Goal: Transaction & Acquisition: Purchase product/service

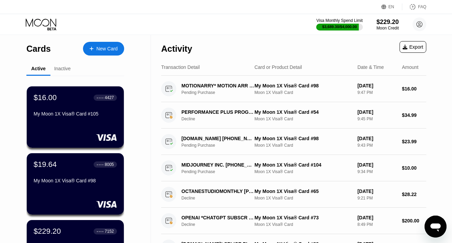
click at [98, 45] on div "New Card" at bounding box center [103, 49] width 41 height 14
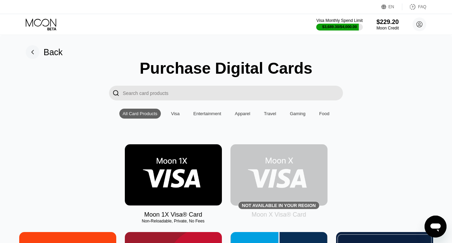
click at [162, 162] on img at bounding box center [173, 174] width 97 height 61
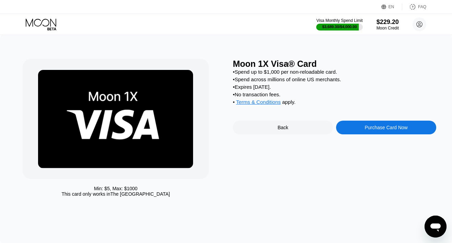
click at [363, 134] on div "Purchase Card Now" at bounding box center [386, 128] width 100 height 14
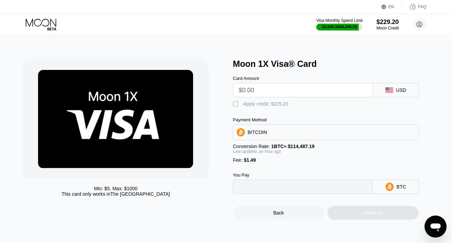
type input "0"
click at [269, 92] on input "text" at bounding box center [303, 90] width 128 height 14
type input "$4"
type input "0.00004799"
type input "$40"
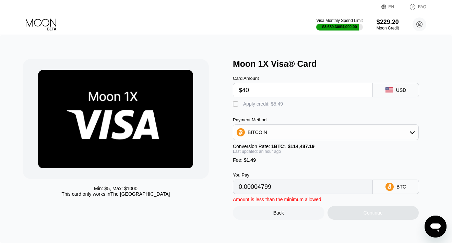
type input "0.00036263"
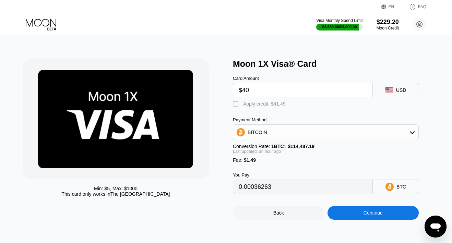
type input "$40"
click at [265, 102] on div "Apply credit: $41.49" at bounding box center [264, 103] width 43 height 5
type input "0"
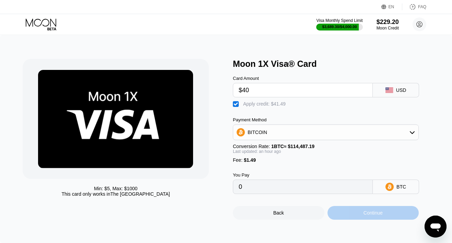
click at [336, 212] on div "Continue" at bounding box center [374, 213] width 92 height 14
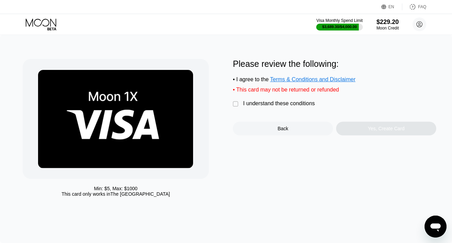
click at [303, 106] on div "I understand these conditions" at bounding box center [279, 104] width 72 height 6
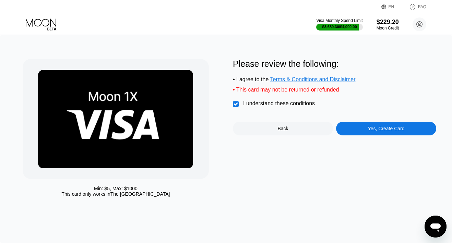
click at [345, 129] on div "Yes, Create Card" at bounding box center [386, 129] width 100 height 14
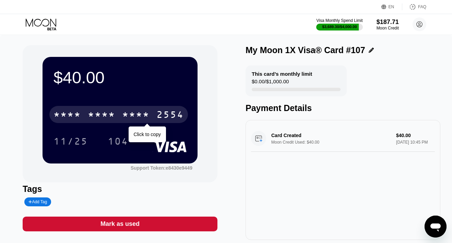
click at [151, 113] on div "* * * * * * * * * * * * 2554" at bounding box center [118, 114] width 139 height 17
click at [156, 113] on div "2554" at bounding box center [169, 115] width 27 height 11
click at [159, 115] on div "2554" at bounding box center [169, 115] width 27 height 11
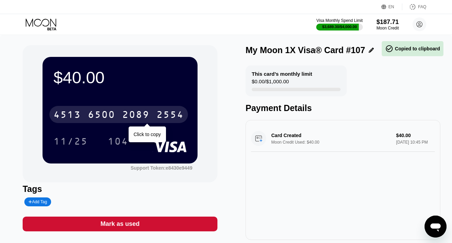
click at [165, 115] on div "2554" at bounding box center [169, 115] width 27 height 11
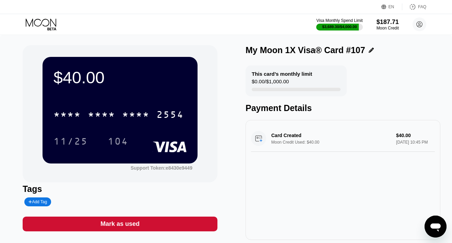
click at [49, 23] on icon at bounding box center [42, 25] width 32 height 12
